Goal: Manage account settings

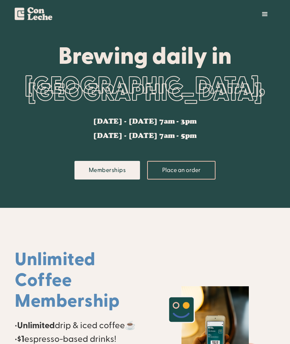
click at [263, 15] on div "menu" at bounding box center [265, 14] width 9 height 9
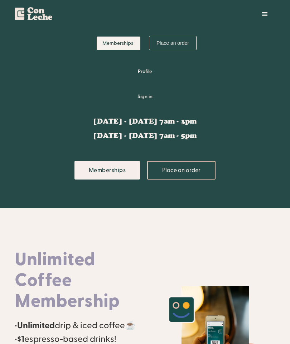
click at [261, 11] on div "menu" at bounding box center [265, 14] width 9 height 9
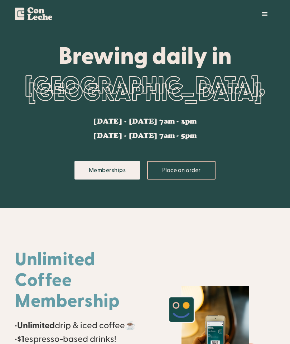
click at [267, 12] on div "menu" at bounding box center [265, 14] width 9 height 9
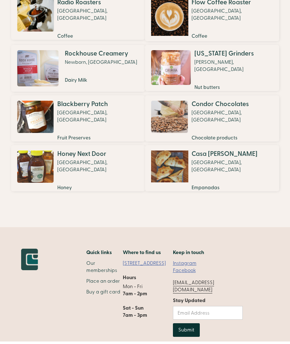
scroll to position [569, 0]
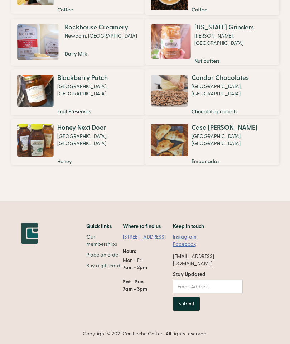
click at [197, 241] on link "Instagram" at bounding box center [185, 236] width 24 height 7
click at [108, 247] on link "Our memberships" at bounding box center [104, 240] width 36 height 14
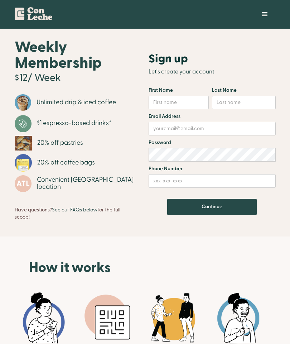
click at [256, 20] on div "menu" at bounding box center [264, 14] width 21 height 21
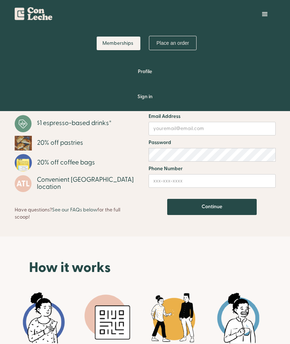
click at [143, 96] on link "Sign in" at bounding box center [145, 96] width 261 height 21
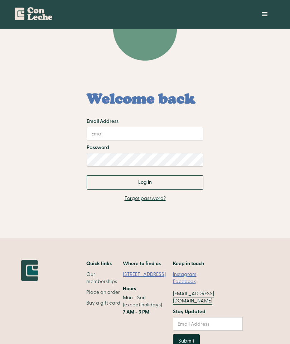
click at [186, 134] on input "Email Address" at bounding box center [145, 134] width 117 height 14
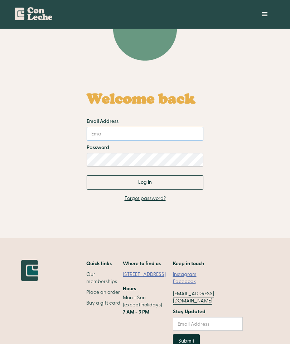
type input "anasatristis@gmail.com"
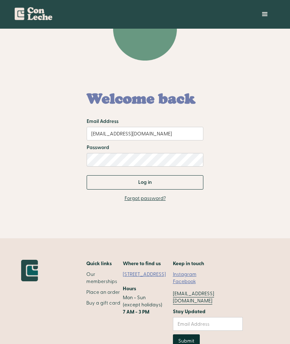
click at [192, 183] on input "Log in" at bounding box center [145, 182] width 117 height 14
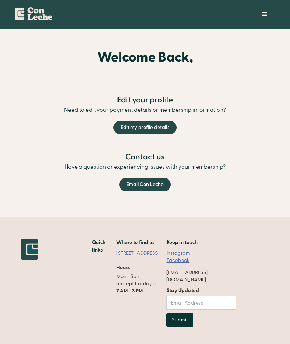
click at [156, 189] on link "Email Con Leche" at bounding box center [145, 185] width 52 height 14
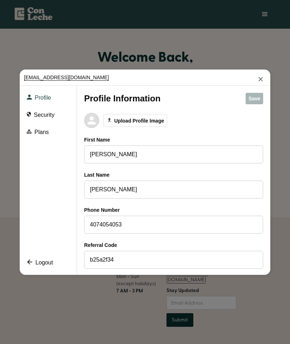
scroll to position [10, 0]
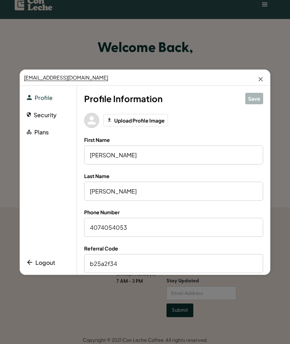
click at [34, 110] on button "Security" at bounding box center [42, 115] width 30 height 10
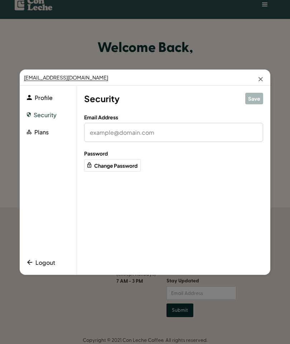
click at [37, 127] on button "Plans" at bounding box center [38, 132] width 22 height 10
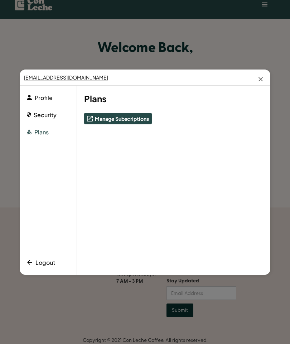
click at [36, 110] on button "Security" at bounding box center [42, 115] width 30 height 10
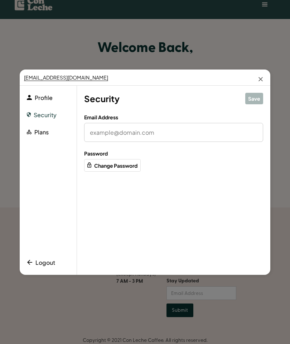
click at [29, 95] on icon at bounding box center [29, 97] width 5 height 5
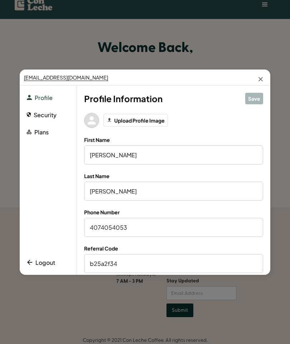
click at [259, 77] on icon at bounding box center [261, 79] width 4 height 4
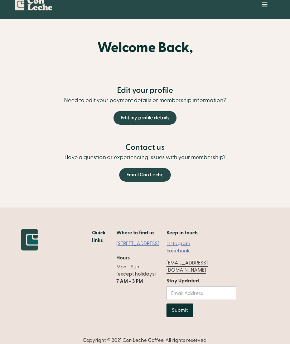
scroll to position [0, 0]
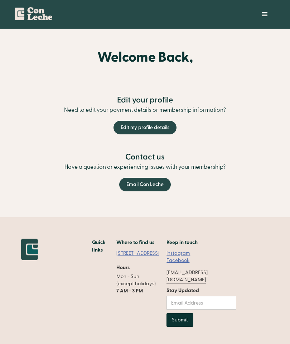
click at [262, 11] on div "menu" at bounding box center [265, 14] width 9 height 9
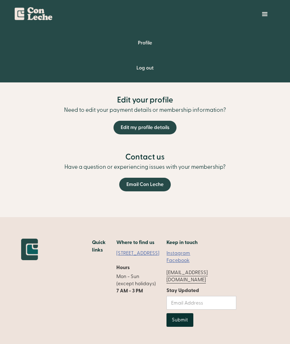
click at [259, 15] on div "menu" at bounding box center [264, 14] width 21 height 21
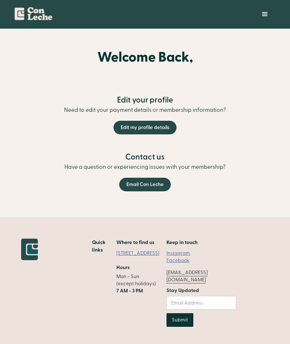
click at [40, 15] on img "home" at bounding box center [34, 12] width 38 height 15
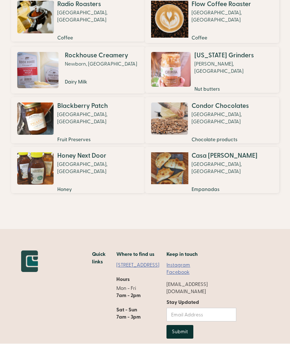
scroll to position [540, 0]
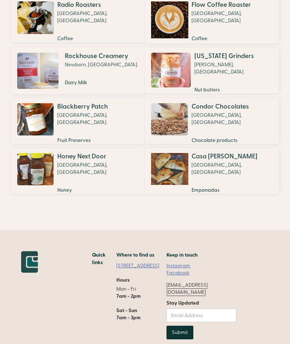
click at [190, 269] on link "Instagram" at bounding box center [178, 265] width 24 height 7
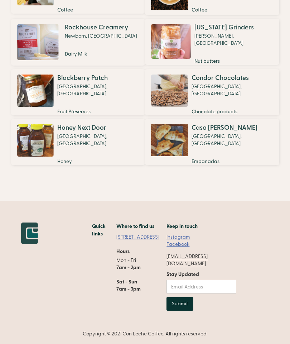
click at [190, 241] on link "Instagram" at bounding box center [178, 236] width 24 height 7
click at [149, 241] on link "[STREET_ADDRESS]" at bounding box center [141, 236] width 50 height 7
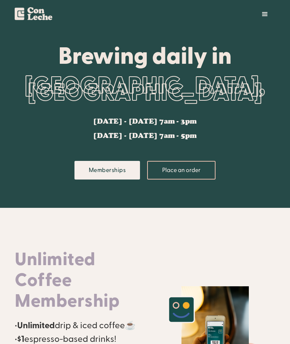
click at [263, 12] on div "menu" at bounding box center [265, 14] width 9 height 9
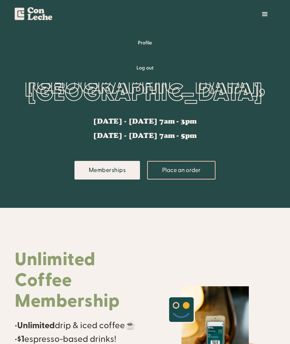
click at [143, 44] on link "Profile" at bounding box center [145, 42] width 261 height 21
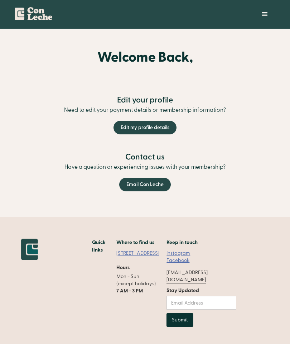
click at [158, 127] on link "Edit my profile details" at bounding box center [145, 128] width 63 height 14
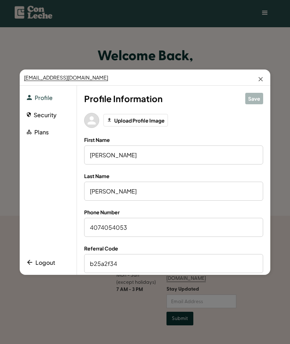
scroll to position [10, 0]
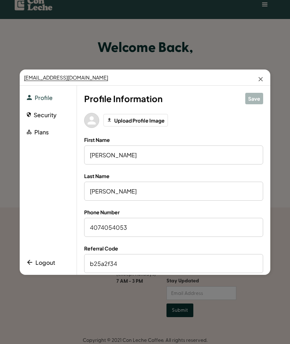
click at [30, 100] on div "Profile Security Plans Logout" at bounding box center [48, 180] width 57 height 189
click at [40, 110] on button "Security" at bounding box center [42, 115] width 30 height 10
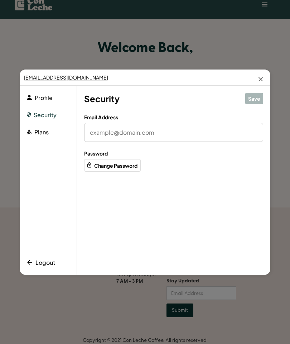
click at [42, 133] on div "Profile Security Plans Logout" at bounding box center [48, 180] width 57 height 189
click at [35, 127] on button "Plans" at bounding box center [38, 132] width 22 height 10
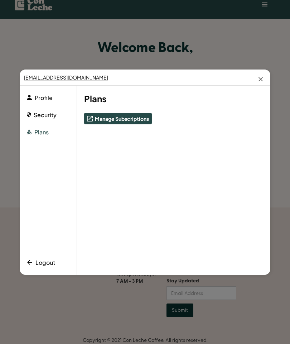
click at [93, 113] on button "Manage Subscriptions" at bounding box center [118, 118] width 68 height 11
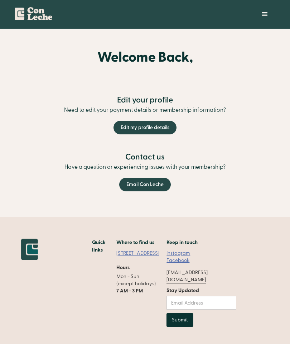
click at [26, 16] on img "home" at bounding box center [34, 12] width 38 height 15
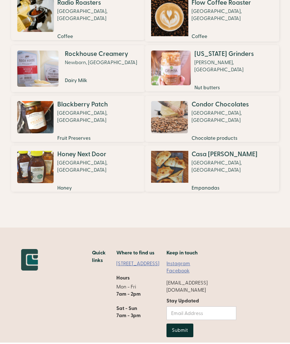
scroll to position [540, 0]
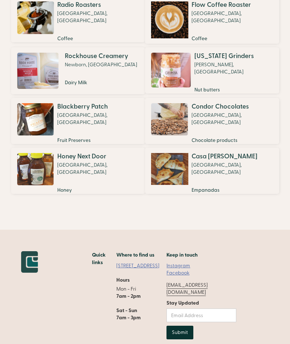
click at [190, 269] on link "Instagram" at bounding box center [178, 265] width 24 height 7
